Goal: Information Seeking & Learning: Learn about a topic

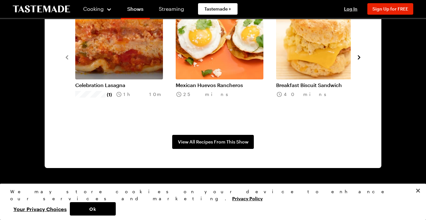
scroll to position [572, 0]
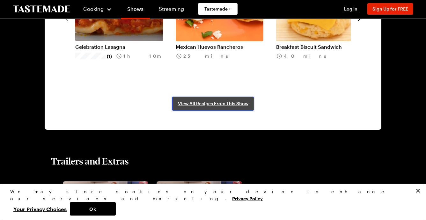
click at [219, 105] on span "View All Recipes From This Show" at bounding box center [213, 103] width 71 height 6
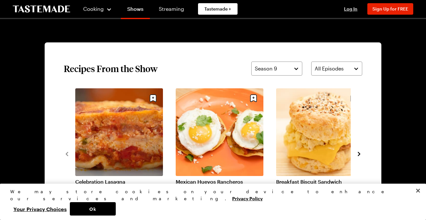
scroll to position [231, 0]
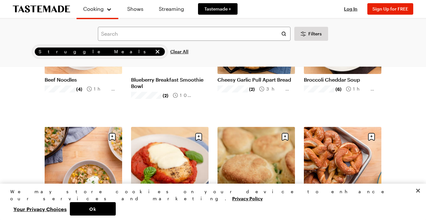
scroll to position [531, 0]
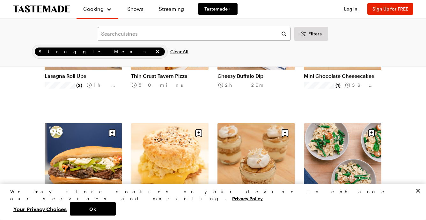
scroll to position [1385, 0]
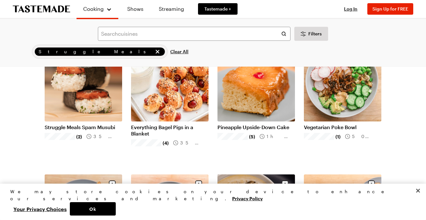
scroll to position [2131, 0]
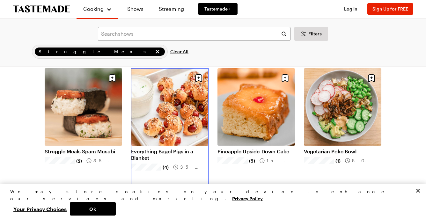
click at [157, 151] on link "Everything Bagel Pigs in a Blanket" at bounding box center [170, 154] width 78 height 13
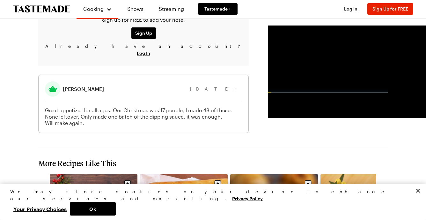
scroll to position [644, 0]
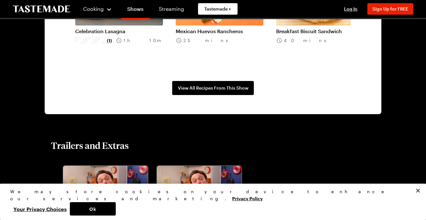
scroll to position [607, 0]
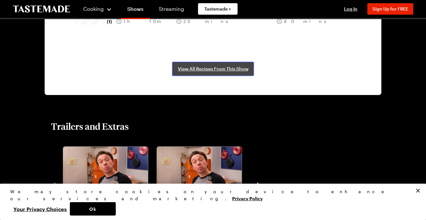
click at [198, 68] on span "View All Recipes From This Show" at bounding box center [213, 69] width 71 height 6
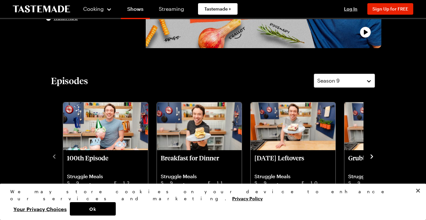
scroll to position [79, 0]
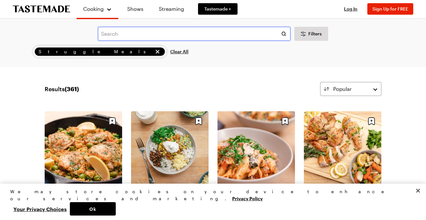
click at [132, 34] on input "text" at bounding box center [194, 34] width 193 height 14
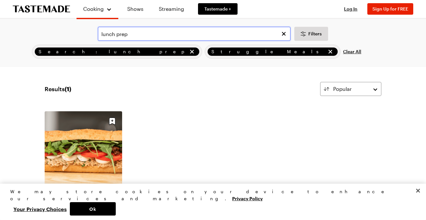
click at [111, 37] on input "lunch prep" at bounding box center [194, 34] width 193 height 14
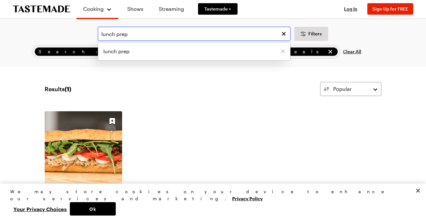
click at [111, 37] on input "lunch prep" at bounding box center [194, 34] width 193 height 14
type input "salmon"
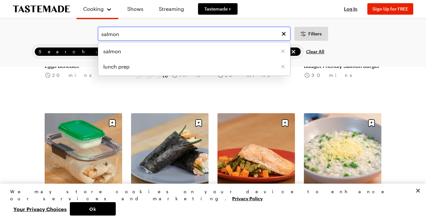
scroll to position [27, 0]
